Goal: Task Accomplishment & Management: Manage account settings

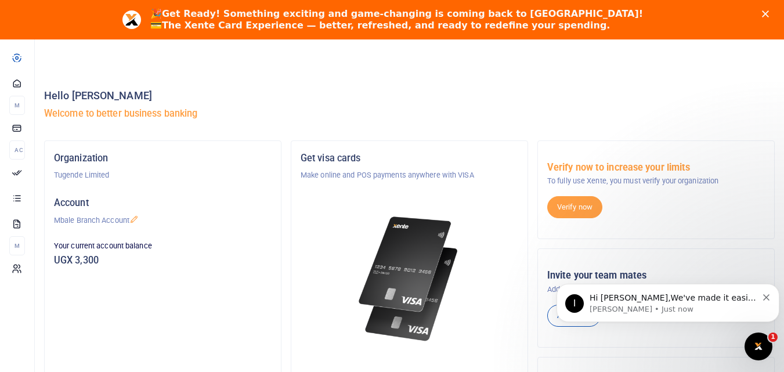
click at [469, 337] on div at bounding box center [408, 265] width 217 height 168
click at [768, 300] on div "I Hi [PERSON_NAME],We've made it easier to get support! Use this chat to connec…" at bounding box center [667, 302] width 205 height 23
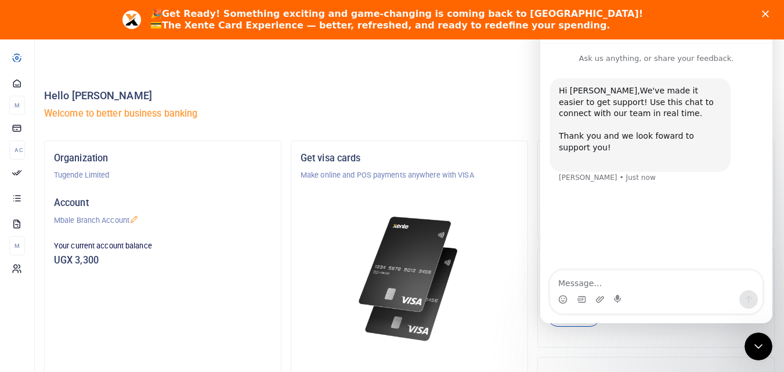
click at [567, 282] on textarea "Message…" at bounding box center [656, 280] width 212 height 20
type textarea "o"
type textarea "Okay"
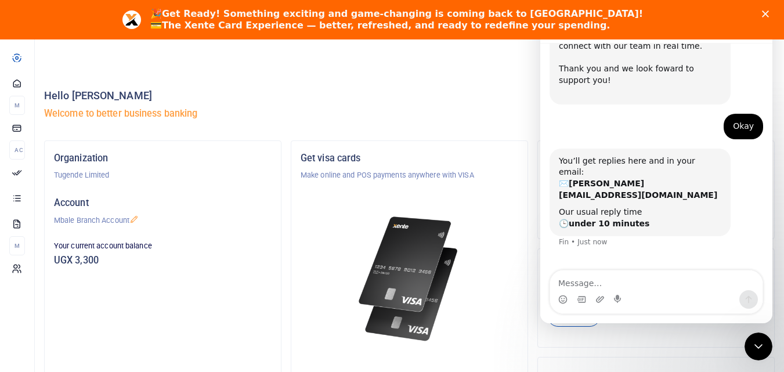
click at [773, 13] on div "Close" at bounding box center [768, 13] width 12 height 7
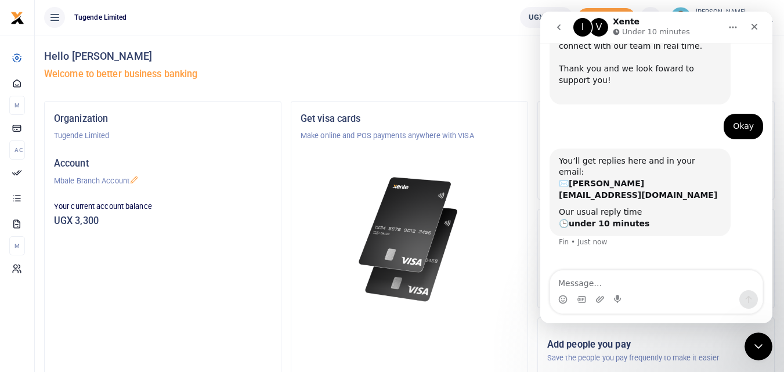
click at [139, 182] on icon at bounding box center [133, 179] width 9 height 9
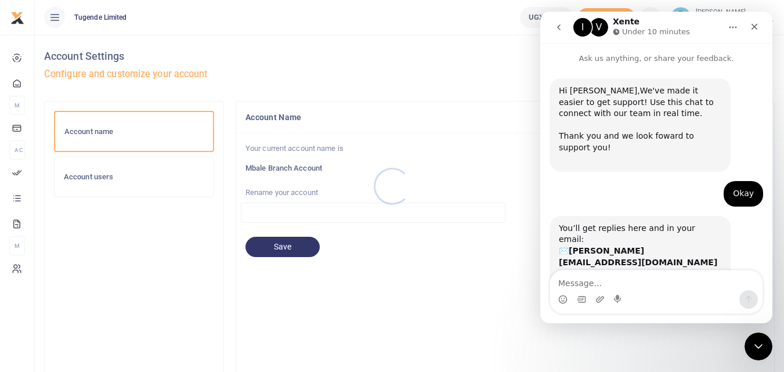
scroll to position [67, 0]
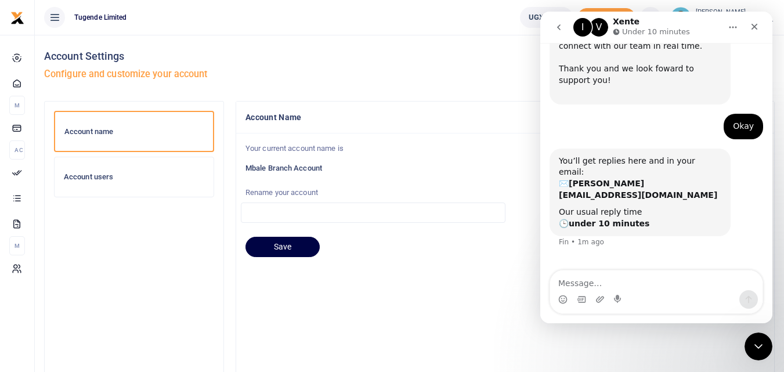
click at [147, 183] on div "Account users" at bounding box center [134, 176] width 159 height 39
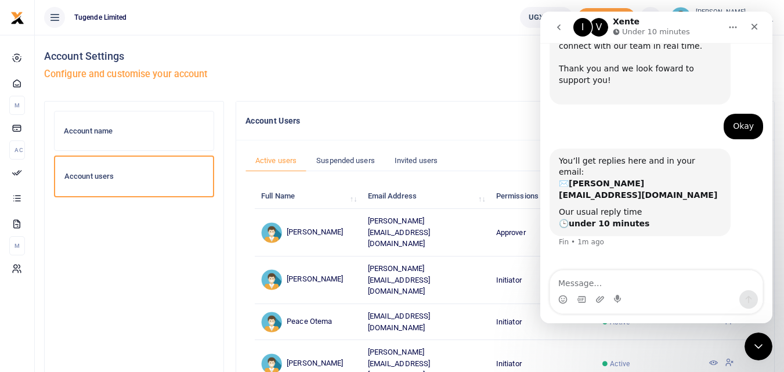
click at [419, 68] on h5 "Configure and customise your account" at bounding box center [409, 74] width 730 height 12
click at [753, 27] on icon "Close" at bounding box center [753, 26] width 9 height 9
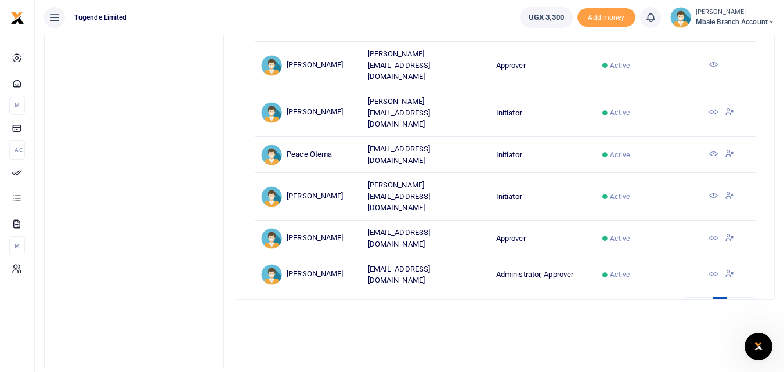
scroll to position [174, 0]
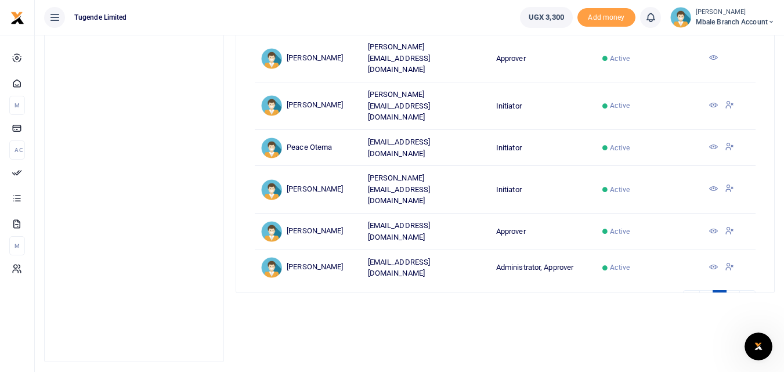
click at [771, 21] on icon at bounding box center [770, 22] width 7 height 8
click at [716, 48] on link "My profile" at bounding box center [730, 42] width 92 height 16
